Goal: Task Accomplishment & Management: Manage account settings

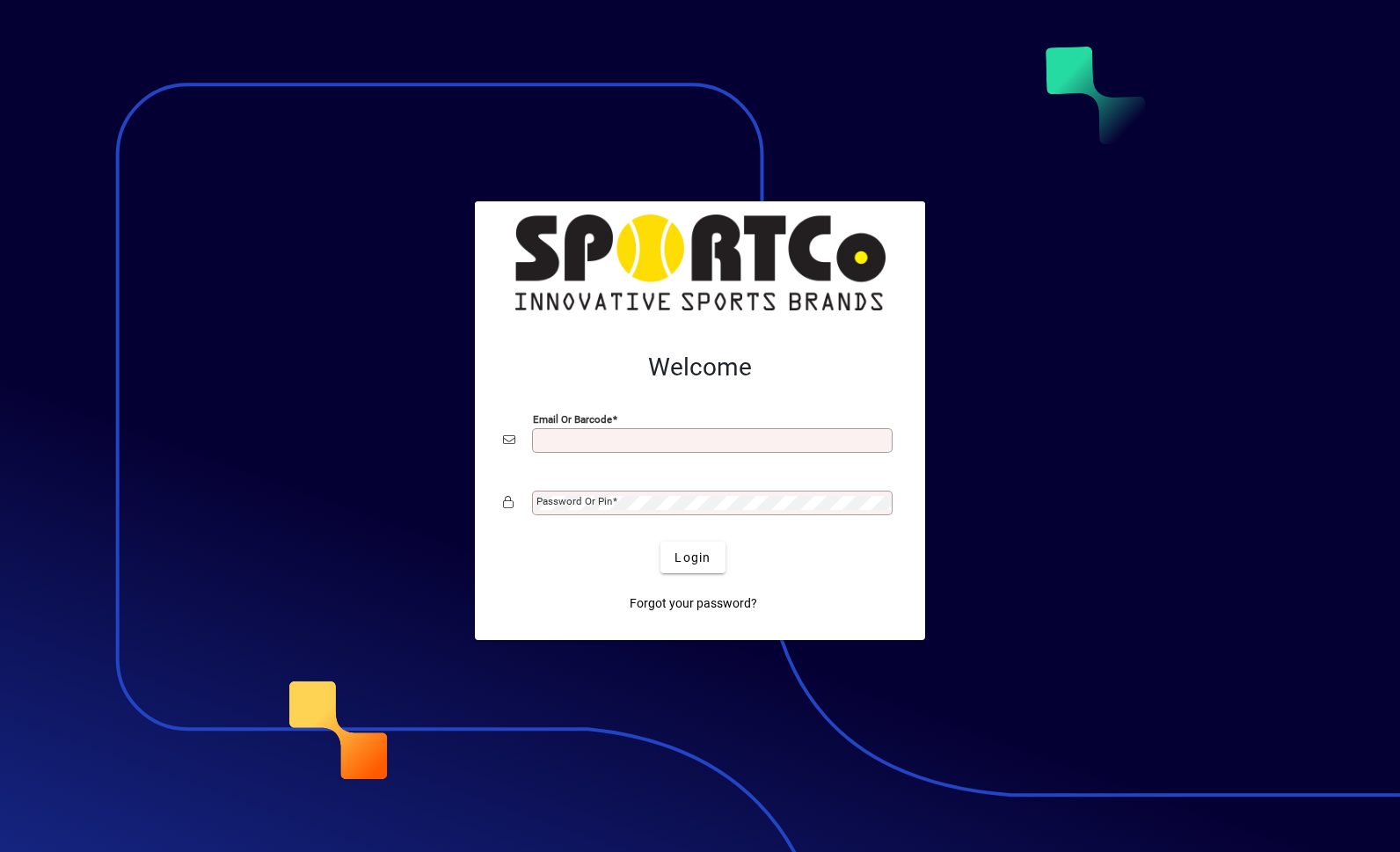
scroll to position [228, 0]
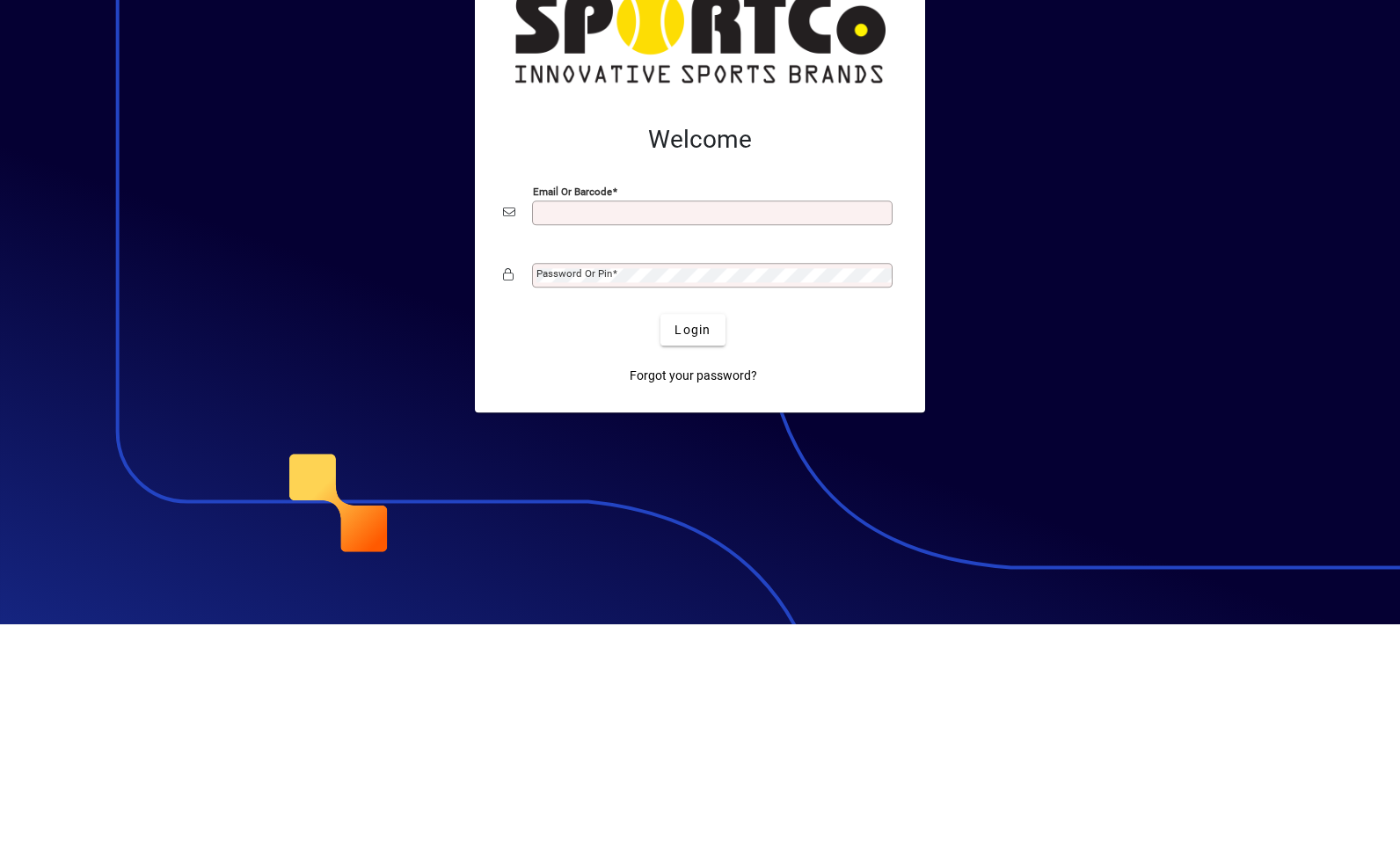
type input "**********"
click at [693, 542] on button "Login" at bounding box center [692, 557] width 64 height 32
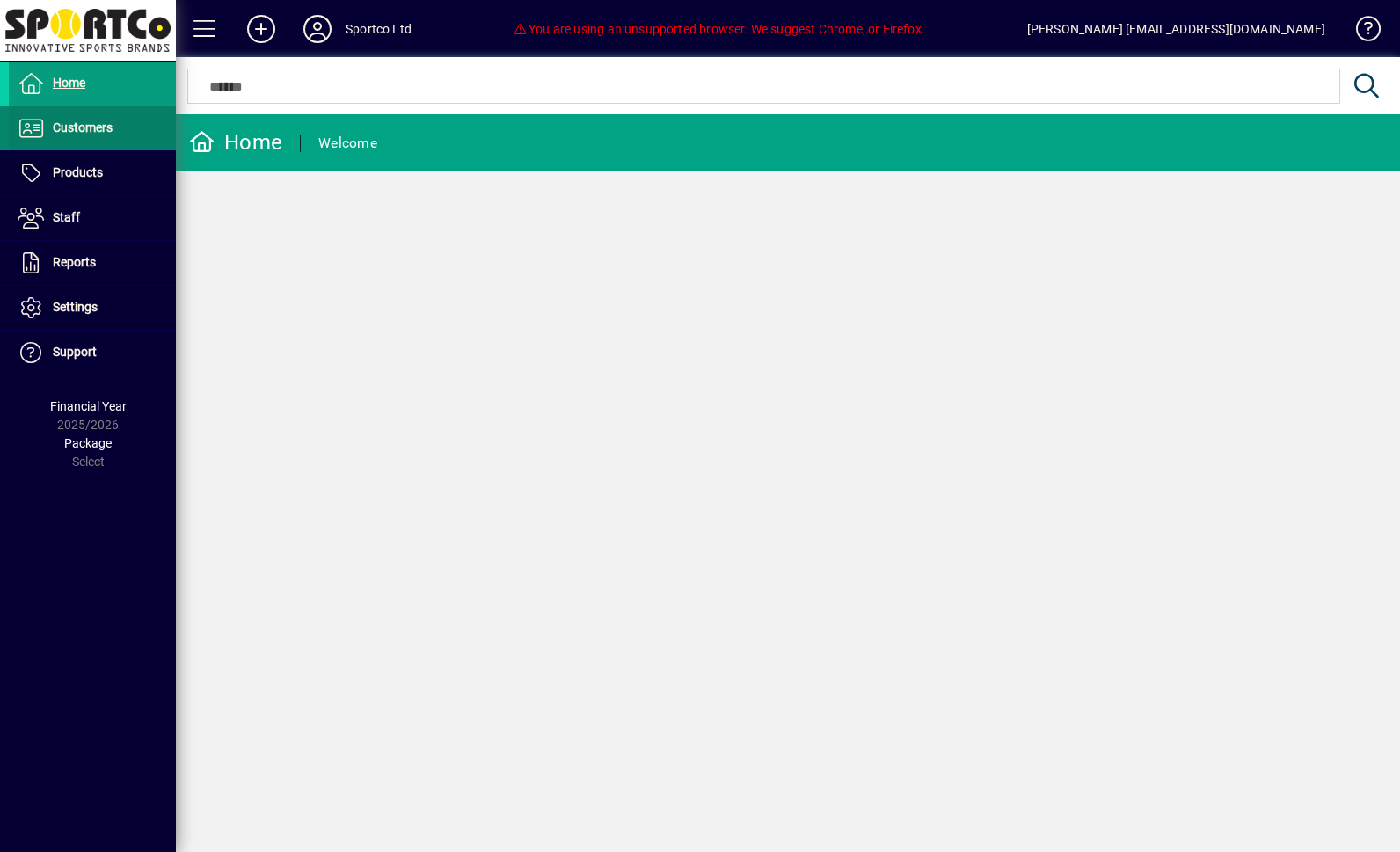
click at [69, 118] on span "Customers" at bounding box center [60, 128] width 104 height 21
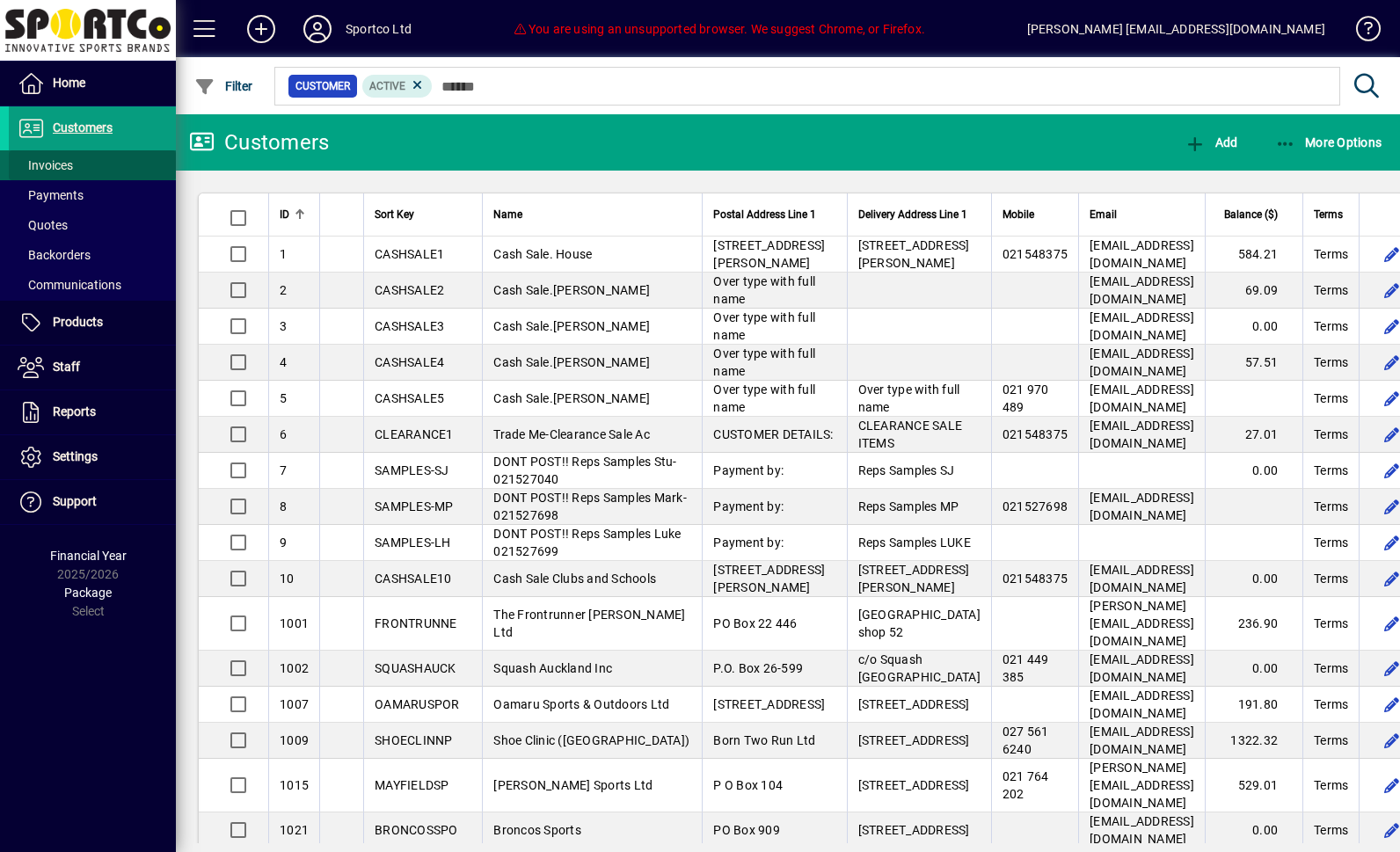
click at [42, 164] on span "Invoices" at bounding box center [45, 166] width 55 height 14
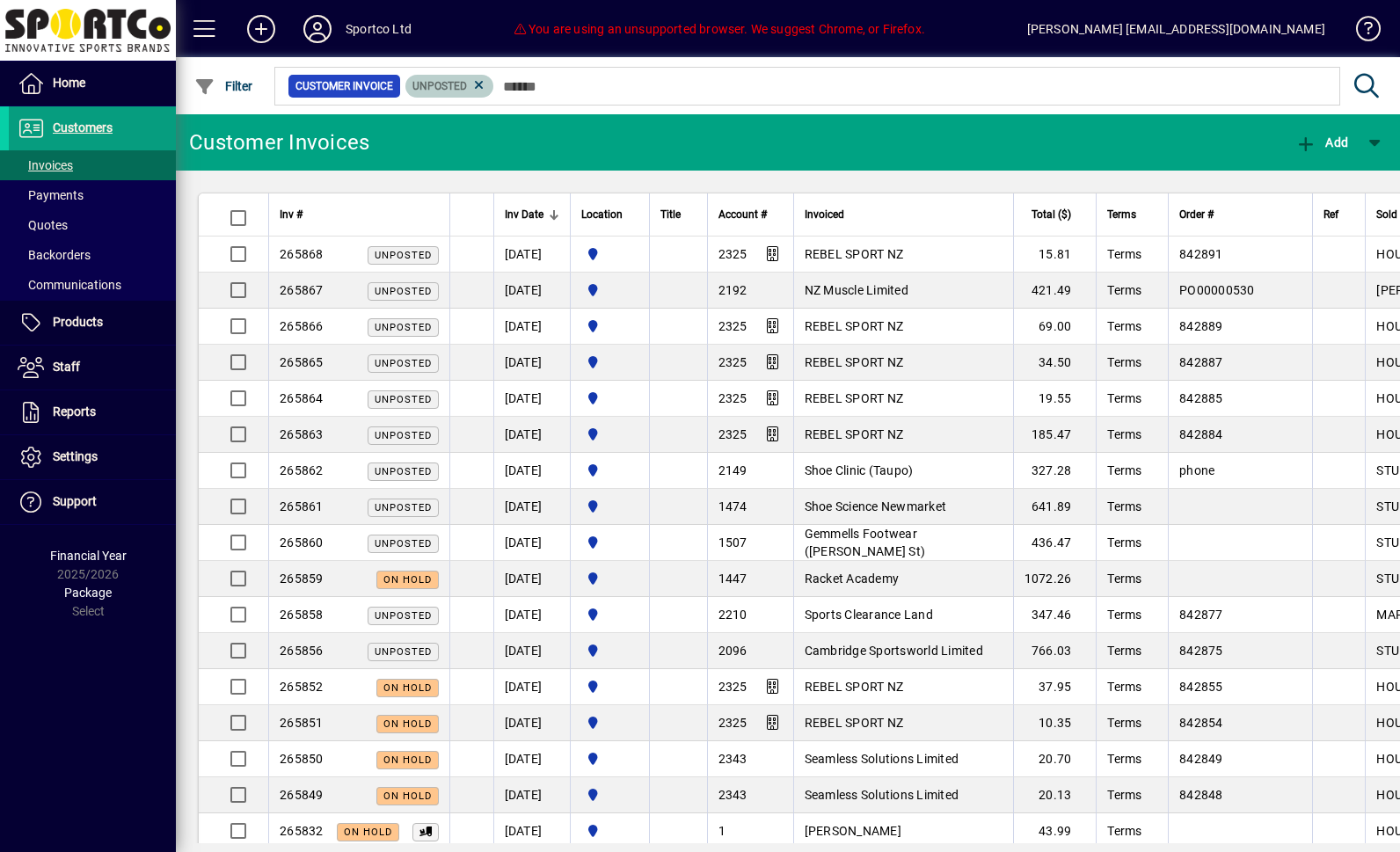
click at [467, 81] on span "Unposted" at bounding box center [440, 87] width 54 height 13
click at [488, 81] on icon at bounding box center [480, 86] width 16 height 16
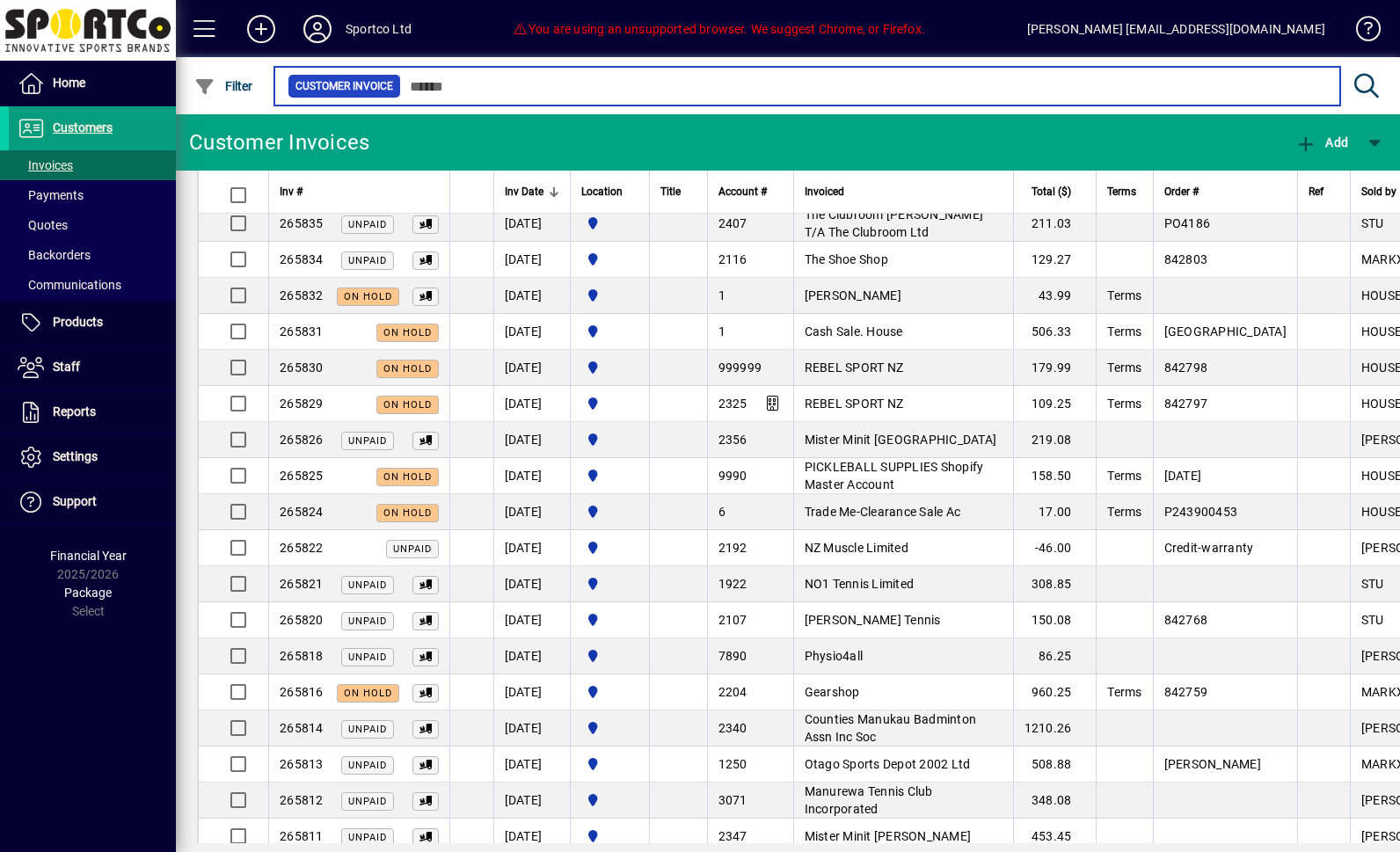
scroll to position [1077, 0]
